Goal: Task Accomplishment & Management: Use online tool/utility

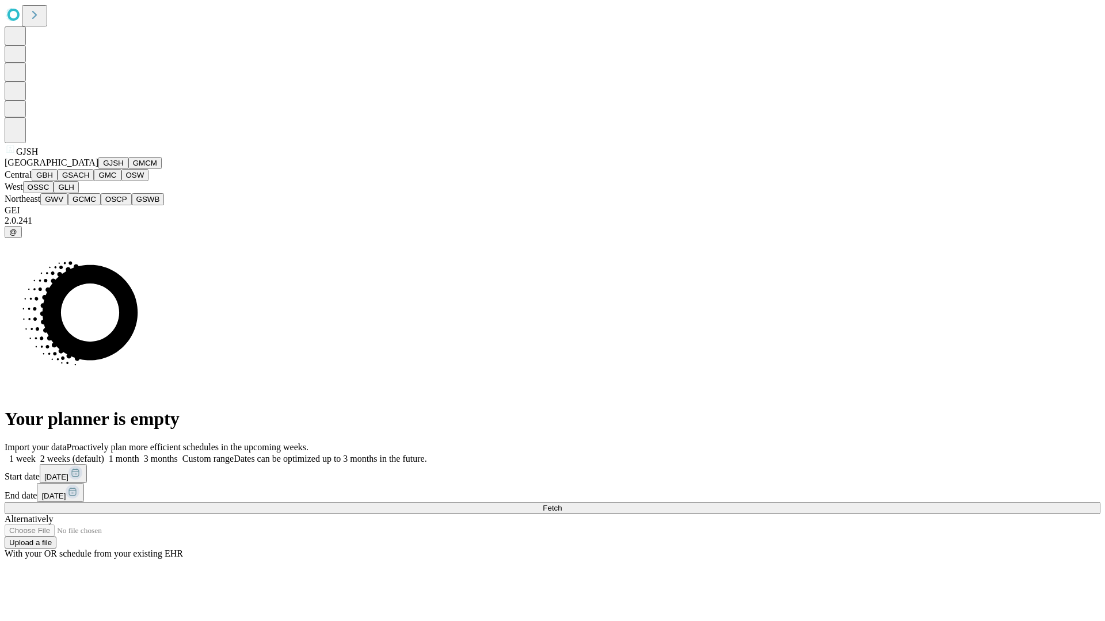
click at [98, 169] on button "GJSH" at bounding box center [113, 163] width 30 height 12
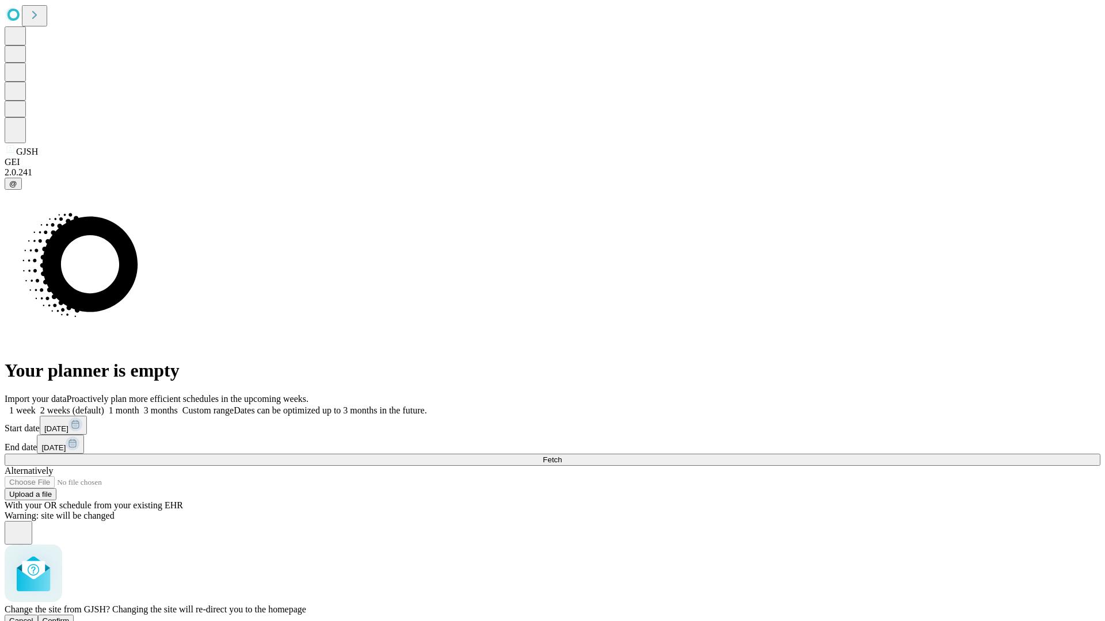
click at [70, 617] on span "Confirm" at bounding box center [56, 621] width 27 height 9
click at [104, 406] on label "2 weeks (default)" at bounding box center [70, 411] width 68 height 10
click at [561, 456] on span "Fetch" at bounding box center [552, 460] width 19 height 9
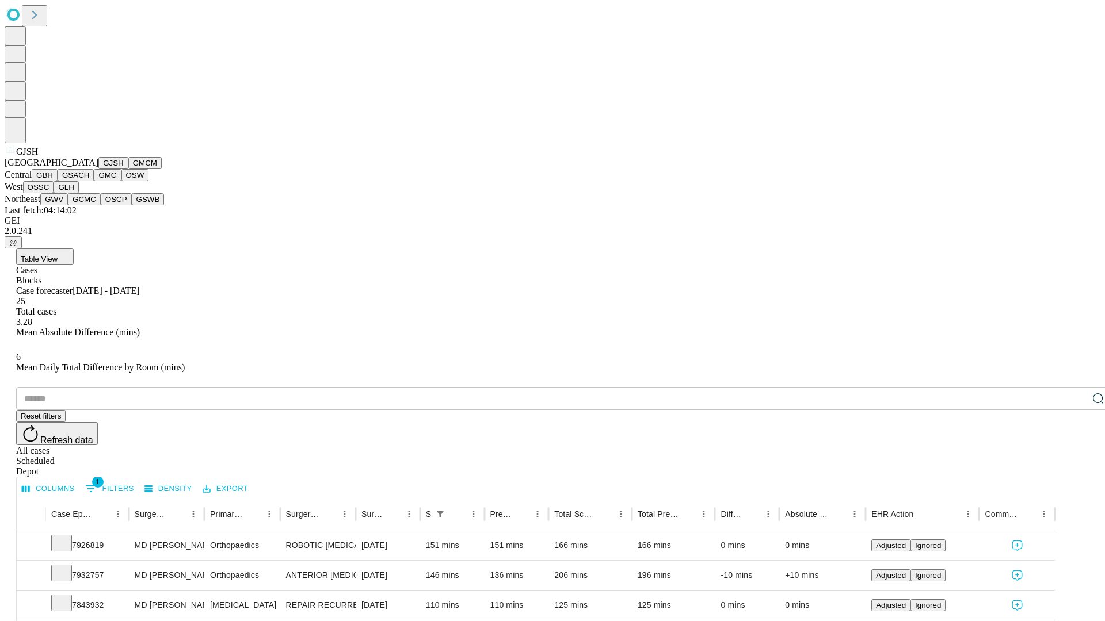
click at [128, 169] on button "GMCM" at bounding box center [144, 163] width 33 height 12
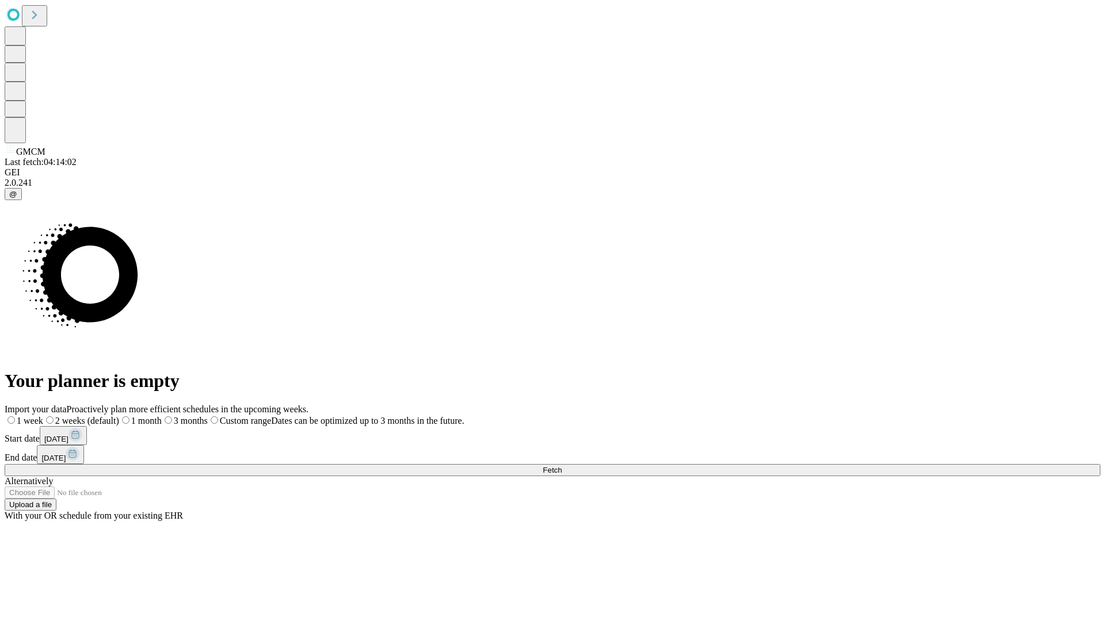
click at [119, 416] on label "2 weeks (default)" at bounding box center [81, 421] width 76 height 10
click at [561, 466] on span "Fetch" at bounding box center [552, 470] width 19 height 9
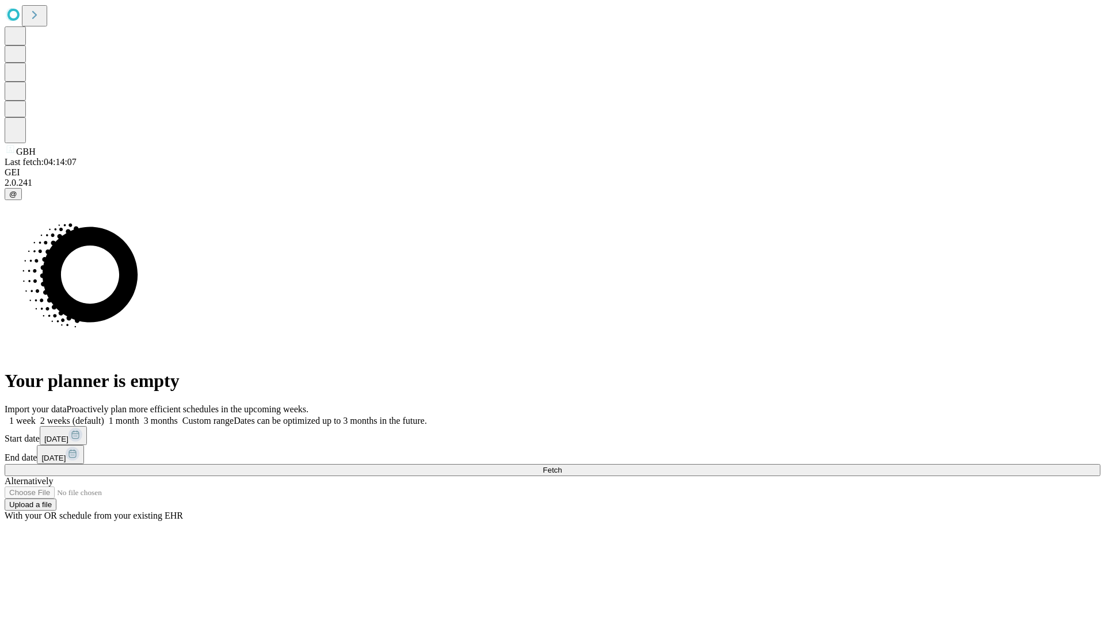
click at [104, 416] on label "2 weeks (default)" at bounding box center [70, 421] width 68 height 10
click at [561, 466] on span "Fetch" at bounding box center [552, 470] width 19 height 9
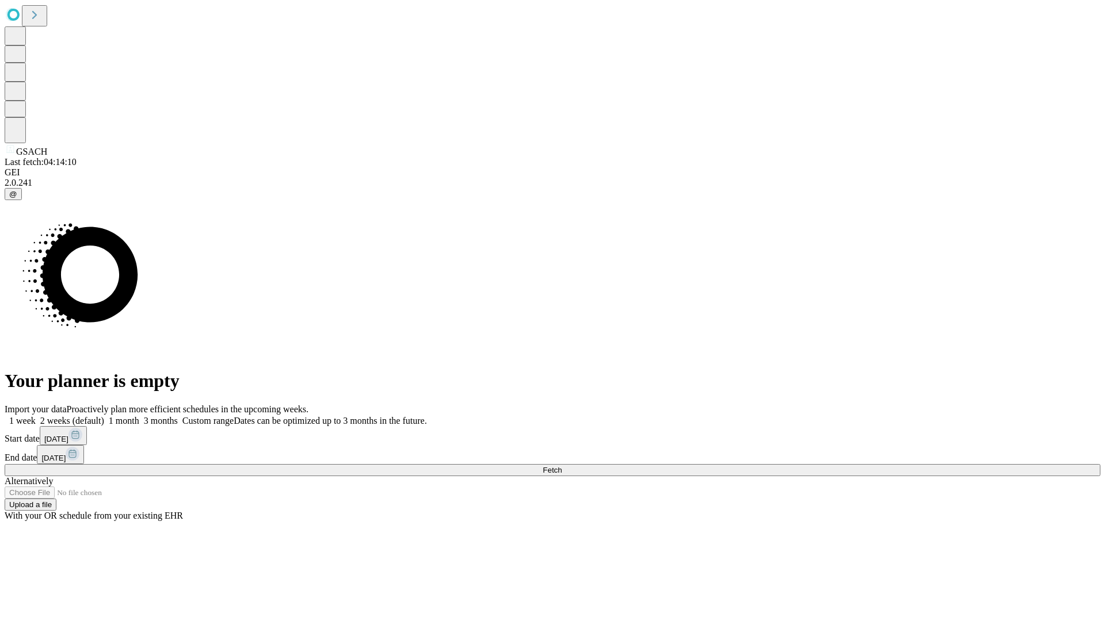
click at [104, 416] on label "2 weeks (default)" at bounding box center [70, 421] width 68 height 10
click at [561, 466] on span "Fetch" at bounding box center [552, 470] width 19 height 9
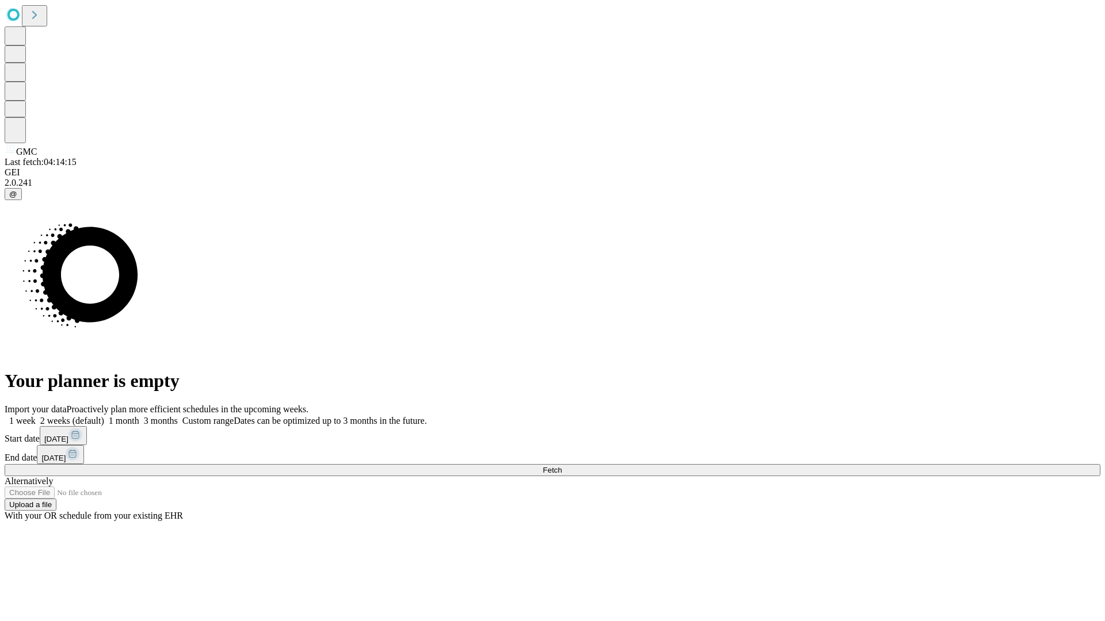
click at [104, 416] on label "2 weeks (default)" at bounding box center [70, 421] width 68 height 10
click at [561, 466] on span "Fetch" at bounding box center [552, 470] width 19 height 9
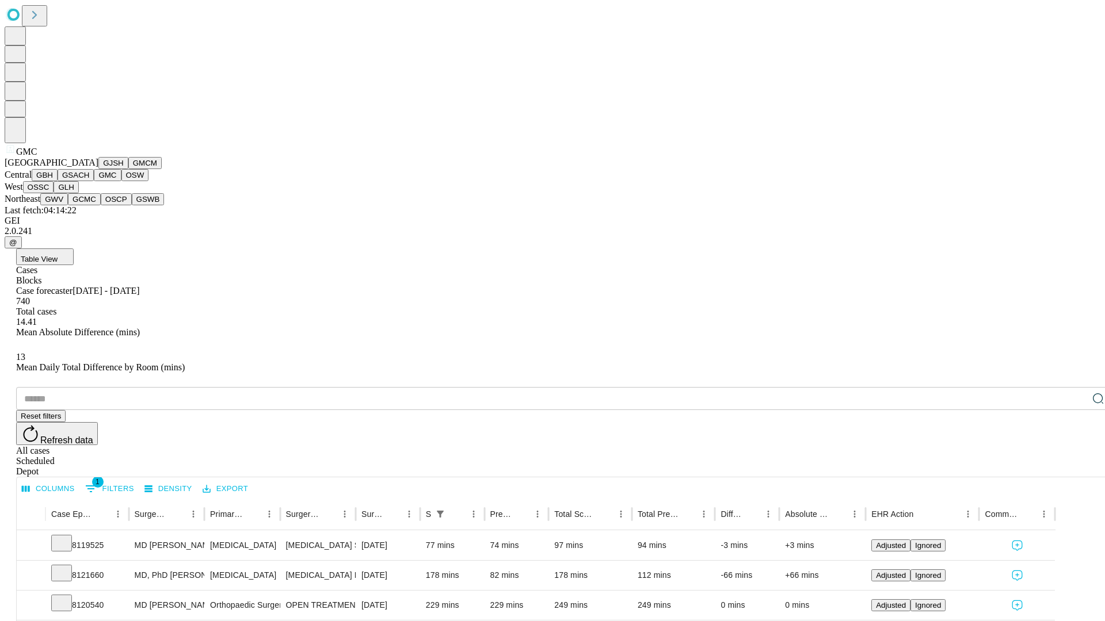
click at [121, 181] on button "OSW" at bounding box center [135, 175] width 28 height 12
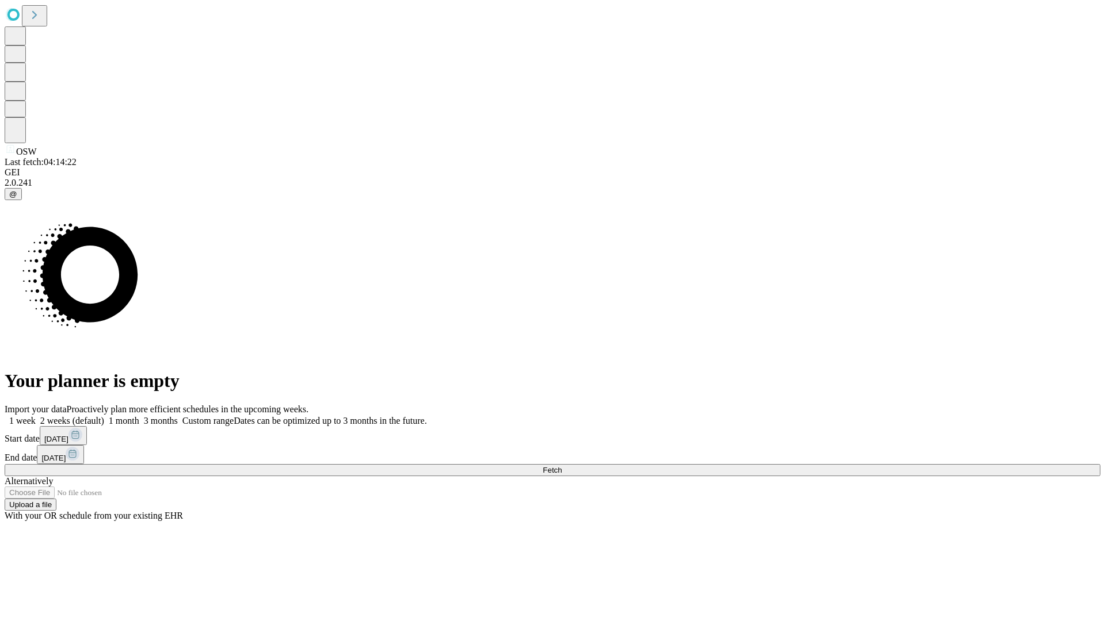
click at [104, 416] on label "2 weeks (default)" at bounding box center [70, 421] width 68 height 10
click at [561, 466] on span "Fetch" at bounding box center [552, 470] width 19 height 9
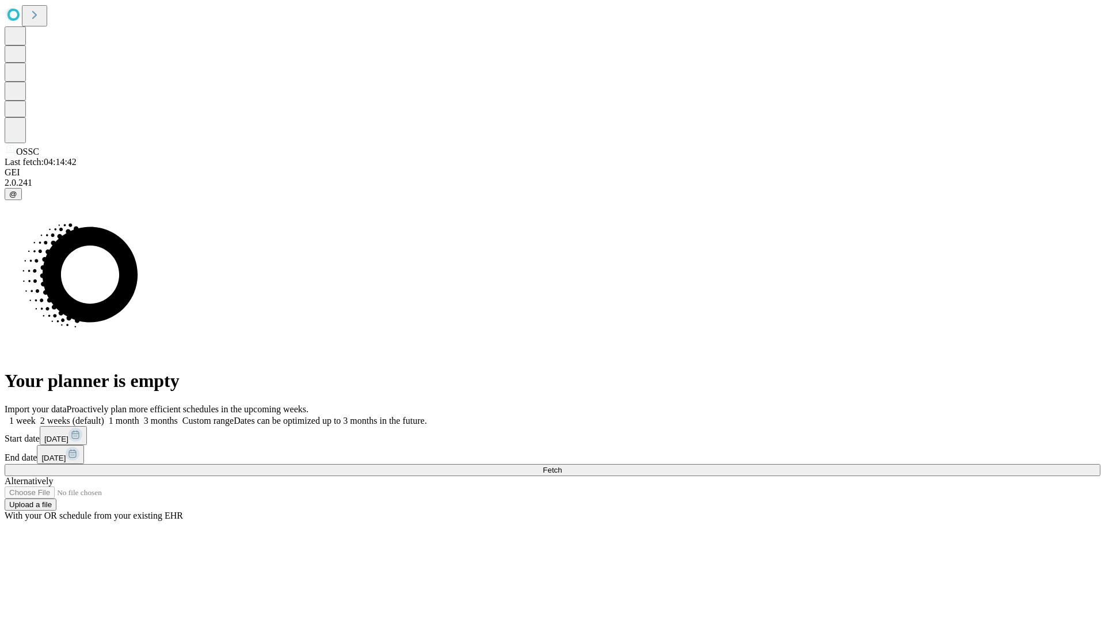
click at [561, 466] on span "Fetch" at bounding box center [552, 470] width 19 height 9
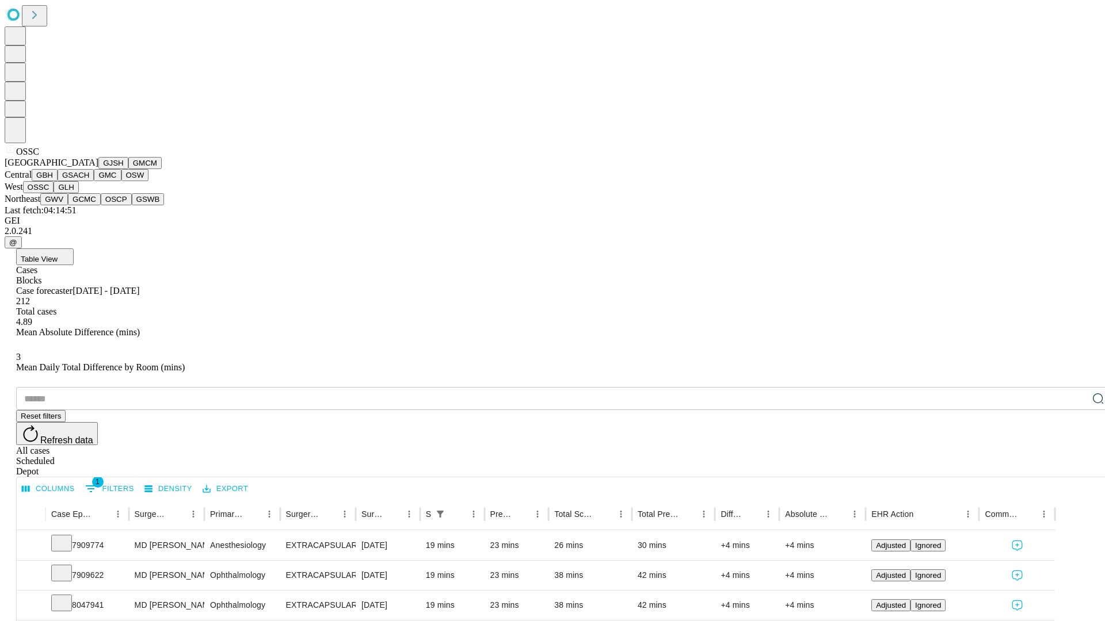
click at [78, 193] on button "GLH" at bounding box center [66, 187] width 25 height 12
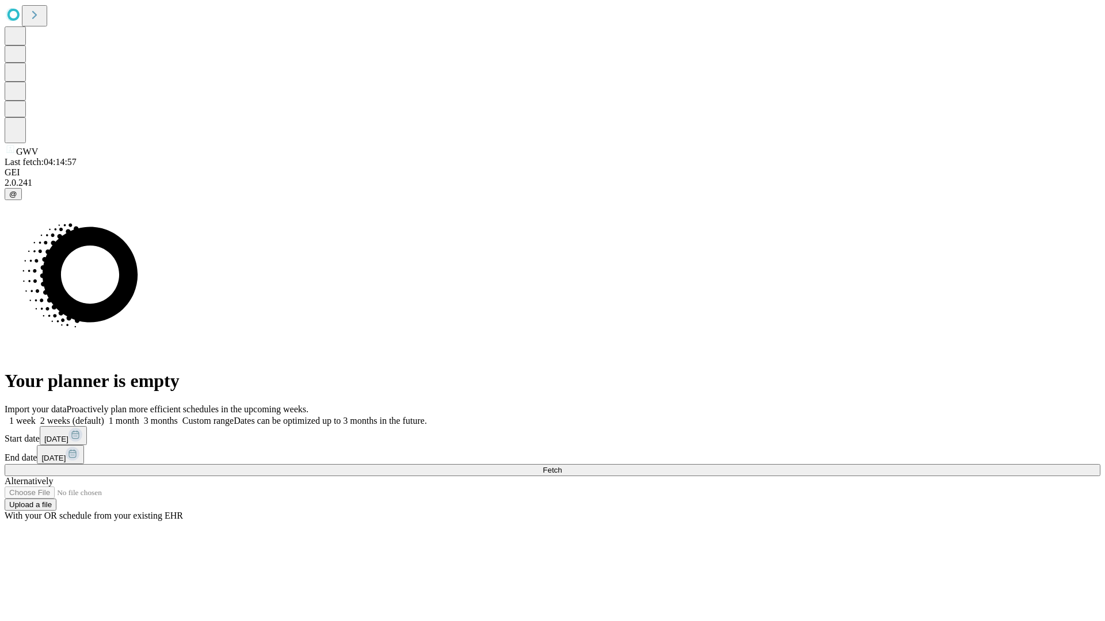
click at [104, 416] on label "2 weeks (default)" at bounding box center [70, 421] width 68 height 10
click at [561, 466] on span "Fetch" at bounding box center [552, 470] width 19 height 9
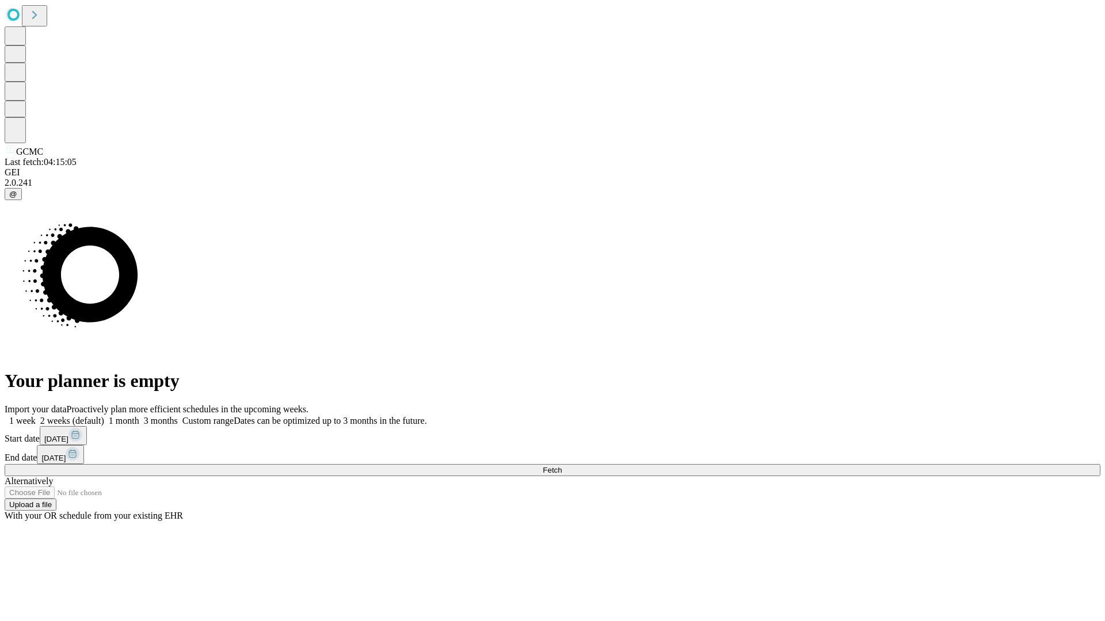
click at [104, 416] on label "2 weeks (default)" at bounding box center [70, 421] width 68 height 10
click at [561, 466] on span "Fetch" at bounding box center [552, 470] width 19 height 9
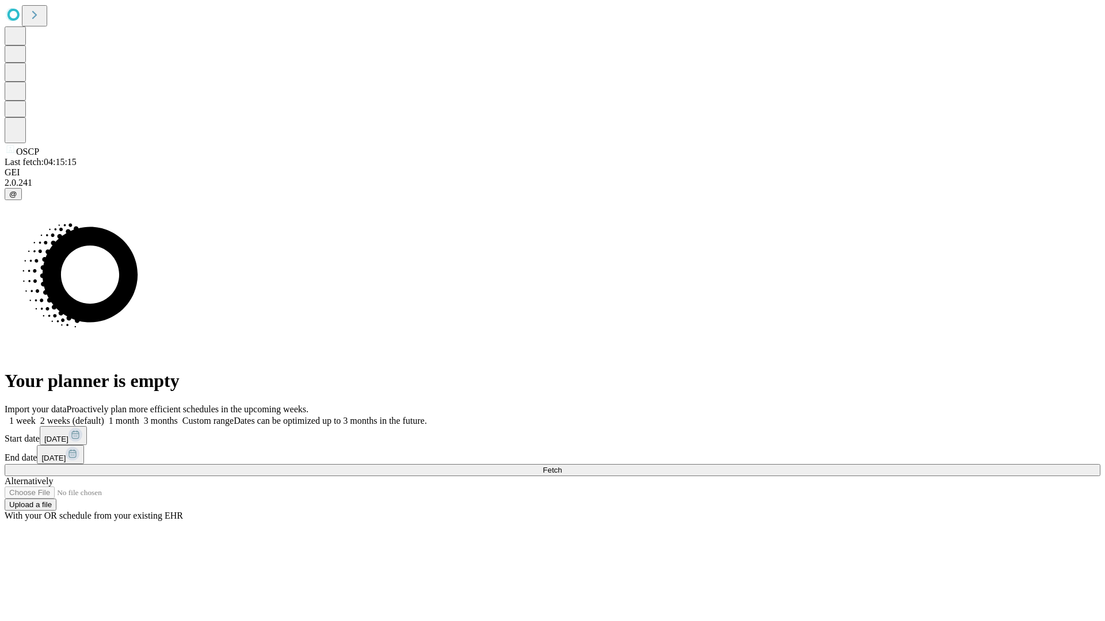
click at [104, 416] on label "2 weeks (default)" at bounding box center [70, 421] width 68 height 10
click at [561, 466] on span "Fetch" at bounding box center [552, 470] width 19 height 9
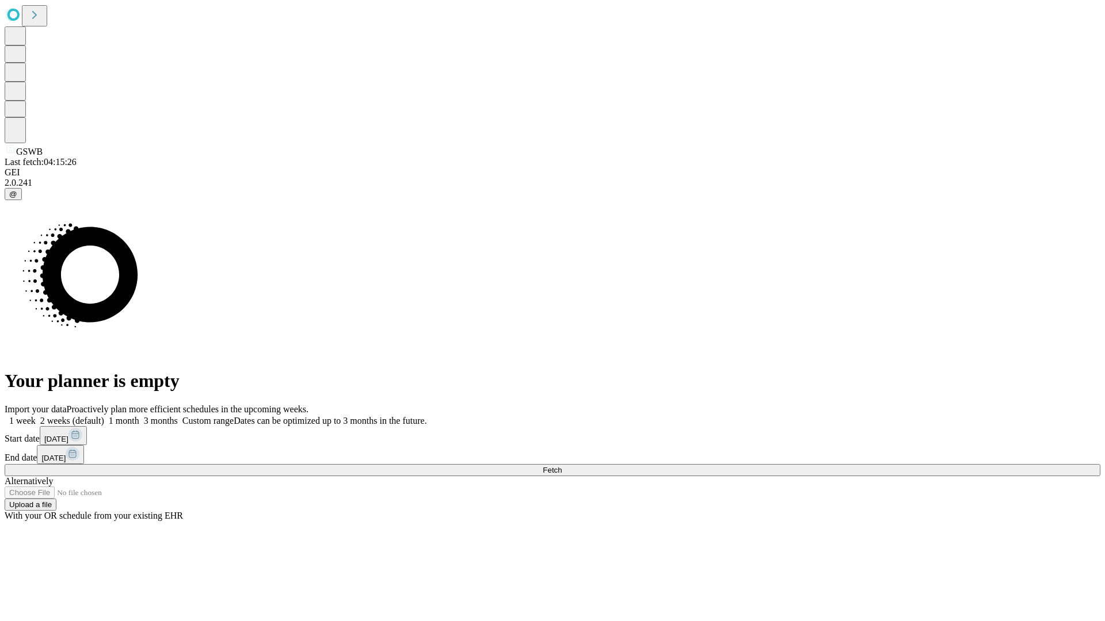
click at [104, 416] on label "2 weeks (default)" at bounding box center [70, 421] width 68 height 10
click at [561, 466] on span "Fetch" at bounding box center [552, 470] width 19 height 9
